Goal: Task Accomplishment & Management: Manage account settings

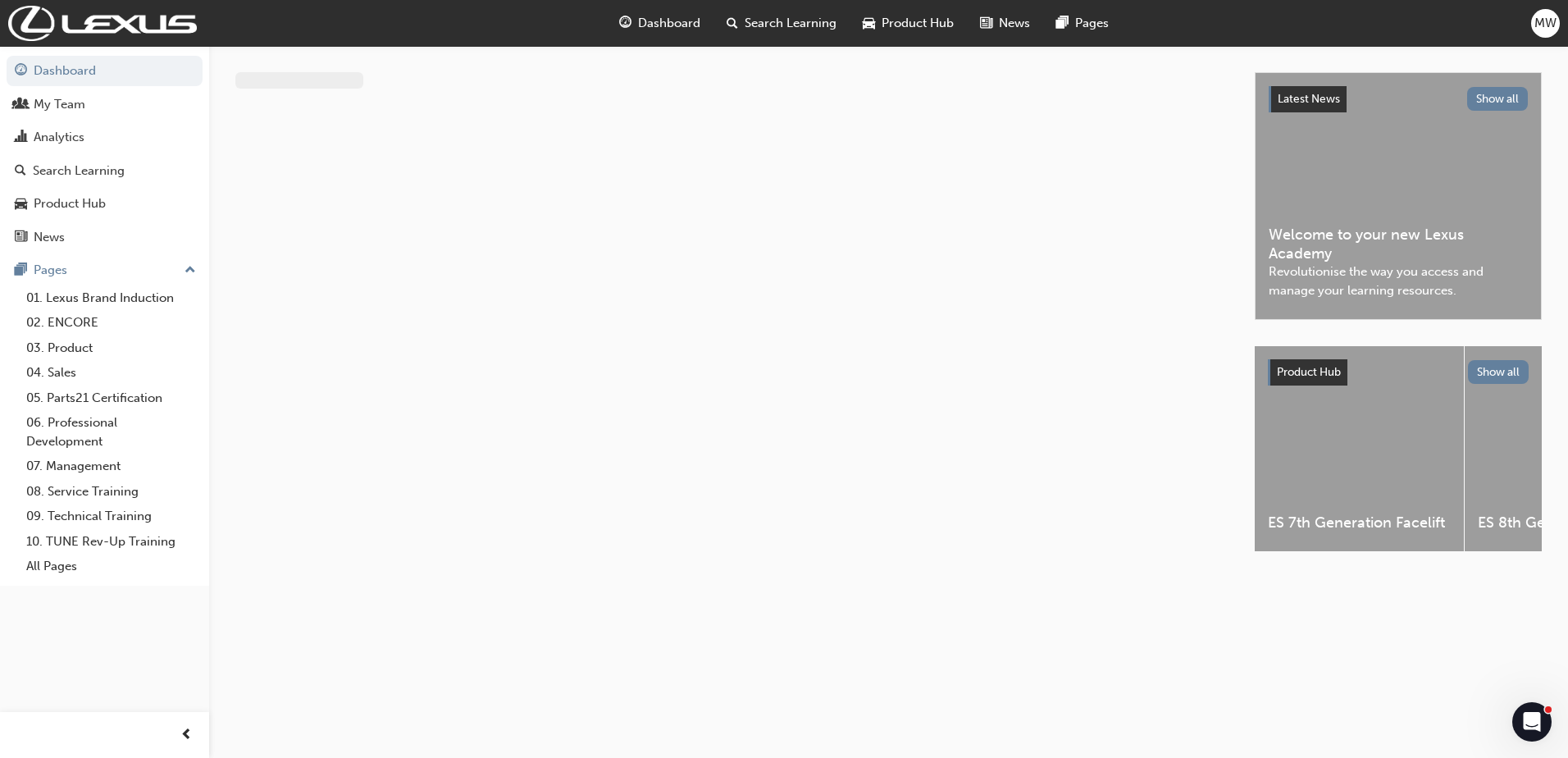
click at [1561, 13] on html "Your version of Internet Explorer is outdated and not supported. Please upgrade…" at bounding box center [784, 379] width 1568 height 758
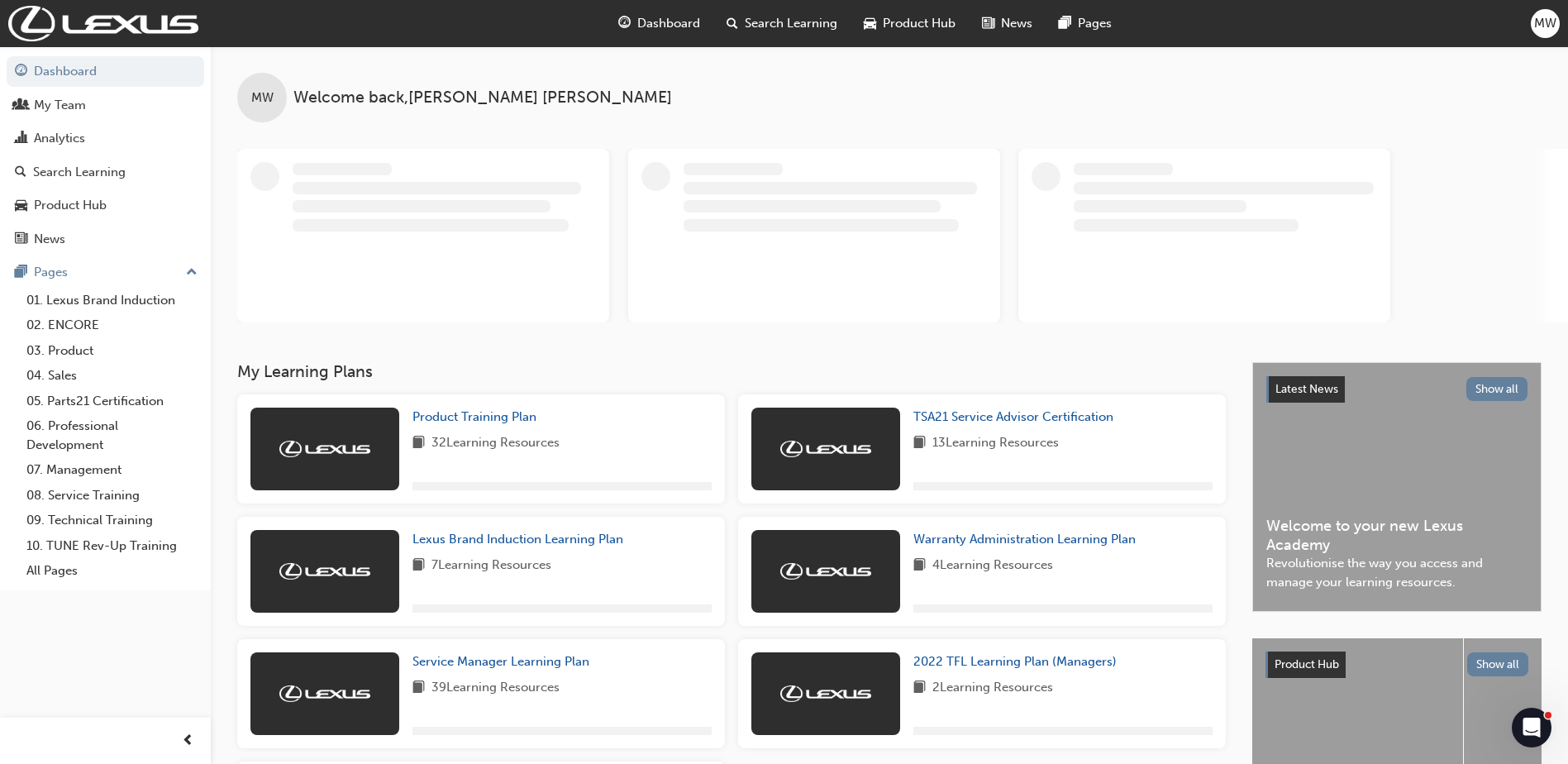
click at [1550, 29] on span "MW" at bounding box center [1545, 24] width 22 height 19
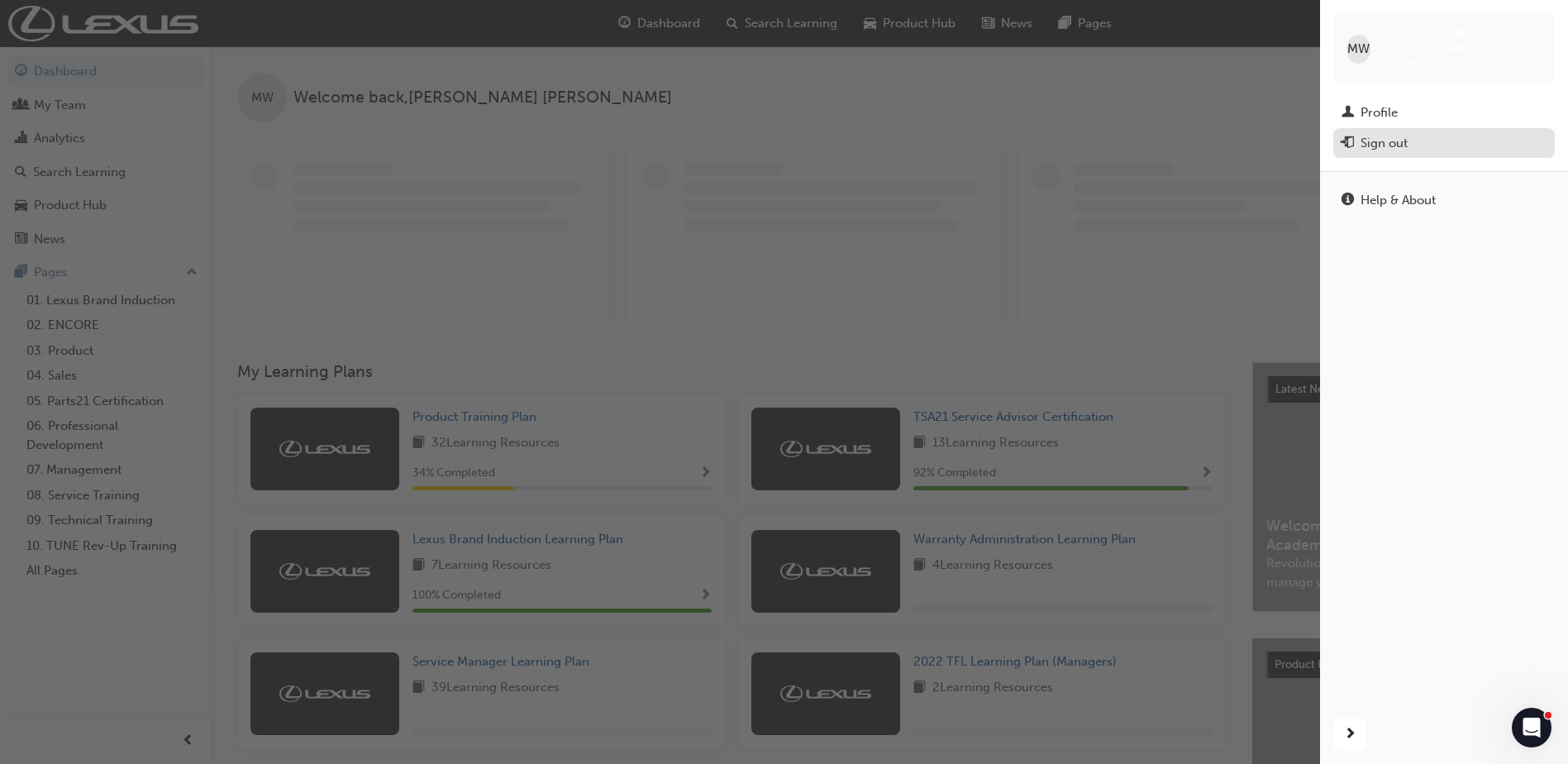
click at [1398, 134] on div "Sign out" at bounding box center [1383, 143] width 47 height 19
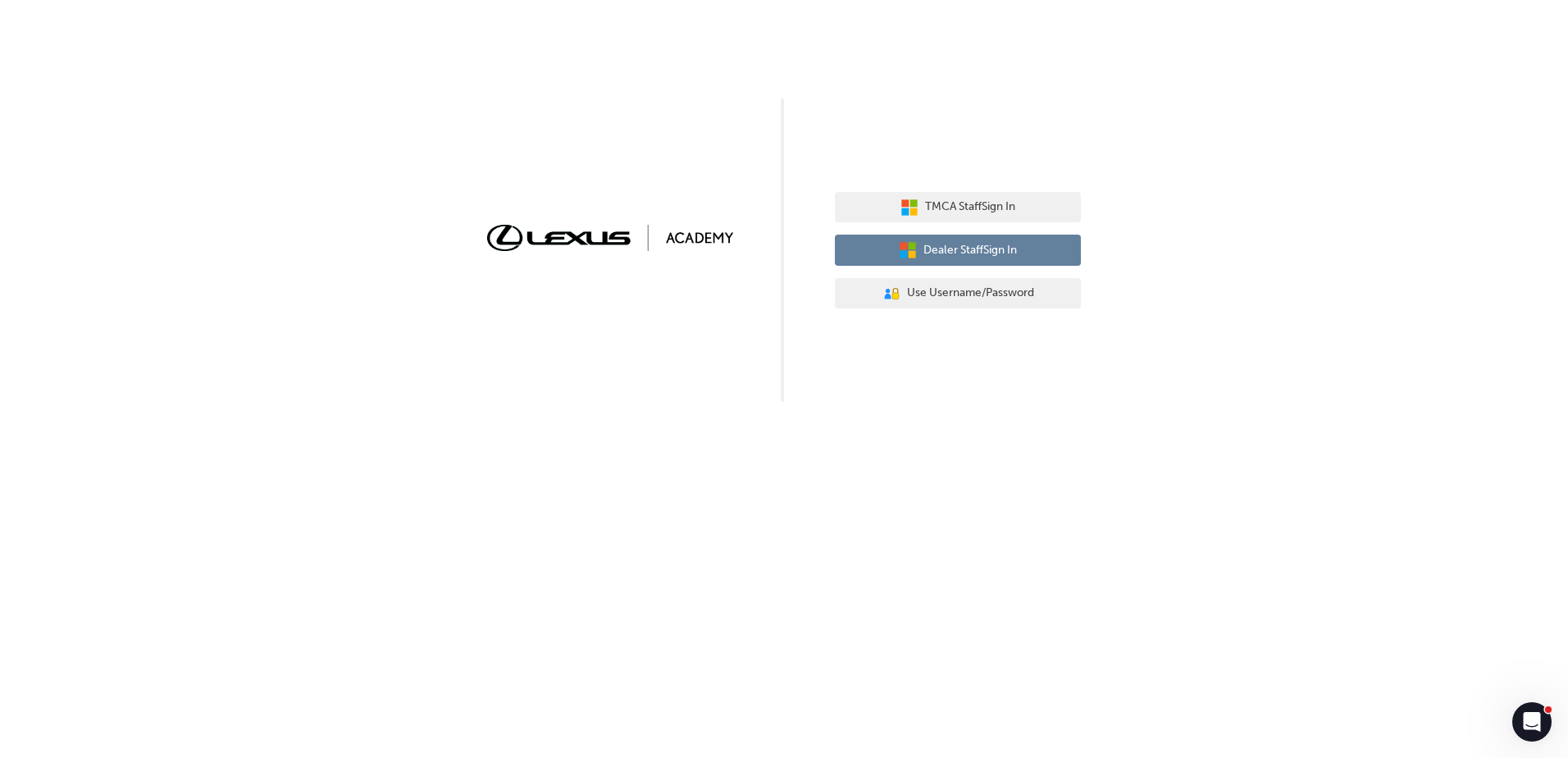
click at [923, 243] on span "Dealer Staff Sign In" at bounding box center [970, 250] width 94 height 19
